Goal: Task Accomplishment & Management: Use online tool/utility

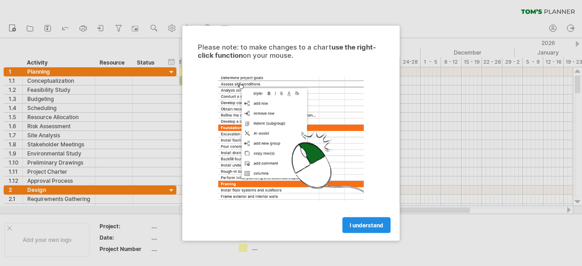
click at [366, 222] on span "I understand" at bounding box center [367, 224] width 34 height 7
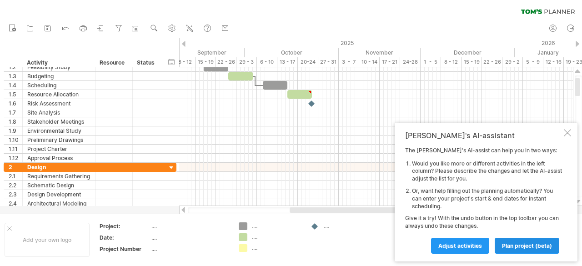
click at [511, 247] on span "plan project (beta)" at bounding box center [527, 245] width 50 height 7
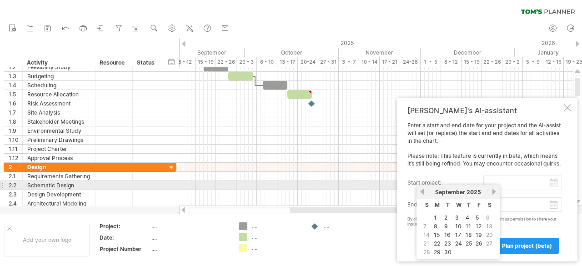
click at [550, 183] on input "start project:" at bounding box center [522, 182] width 79 height 15
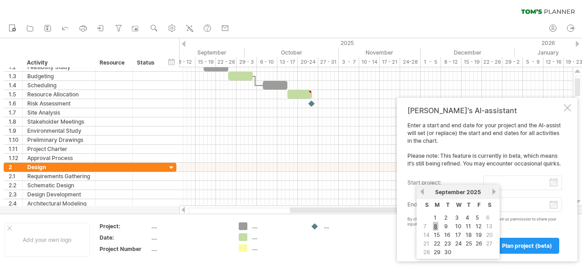
click at [435, 225] on link "8" at bounding box center [435, 226] width 5 height 9
type input "********"
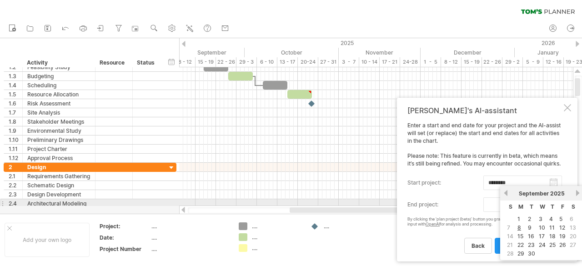
click at [551, 205] on body "progress(100%) Trying to reach [DOMAIN_NAME] Connected again... 0% clear filter…" at bounding box center [291, 134] width 582 height 268
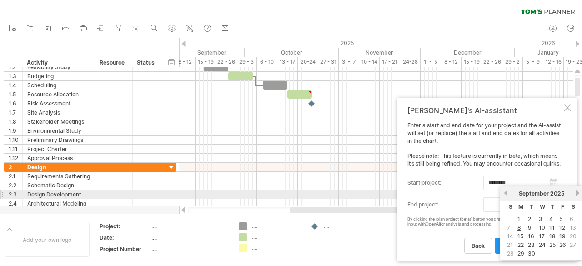
click at [577, 191] on link "next" at bounding box center [577, 193] width 7 height 7
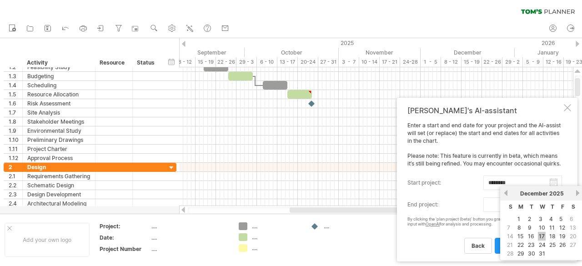
click at [542, 235] on link "17" at bounding box center [542, 236] width 8 height 9
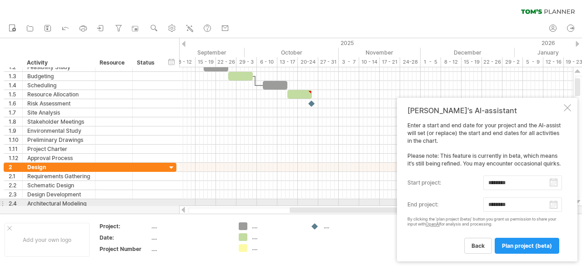
click at [553, 206] on body "progress(100%) Trying to reach [DOMAIN_NAME] Connected again... 0% clear filter…" at bounding box center [291, 134] width 582 height 268
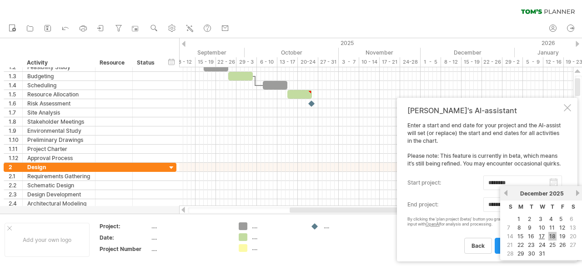
click at [551, 236] on link "18" at bounding box center [552, 236] width 8 height 9
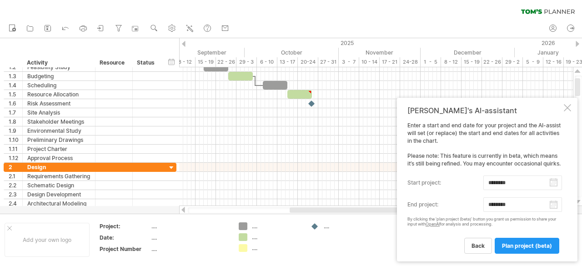
type input "********"
click at [510, 244] on span "plan project (beta)" at bounding box center [527, 245] width 50 height 7
